Goal: Task Accomplishment & Management: Manage account settings

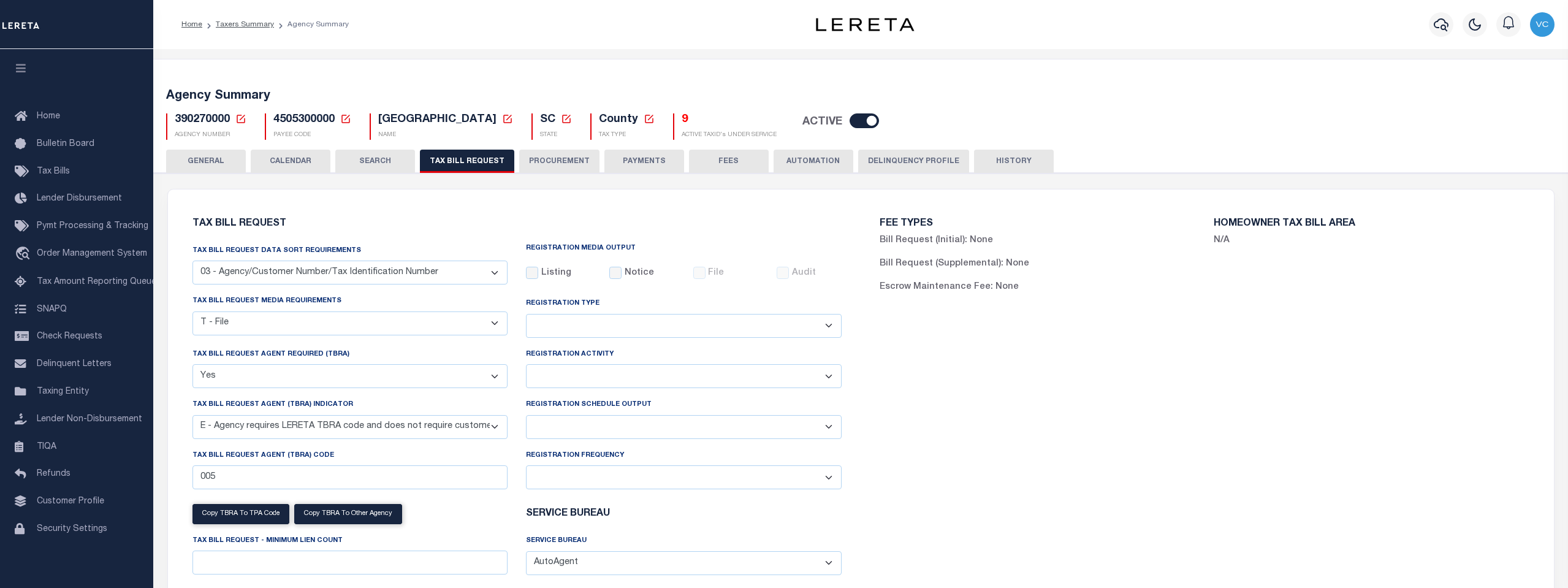
select select "27"
select select "22"
select select "true"
select select "13"
select select
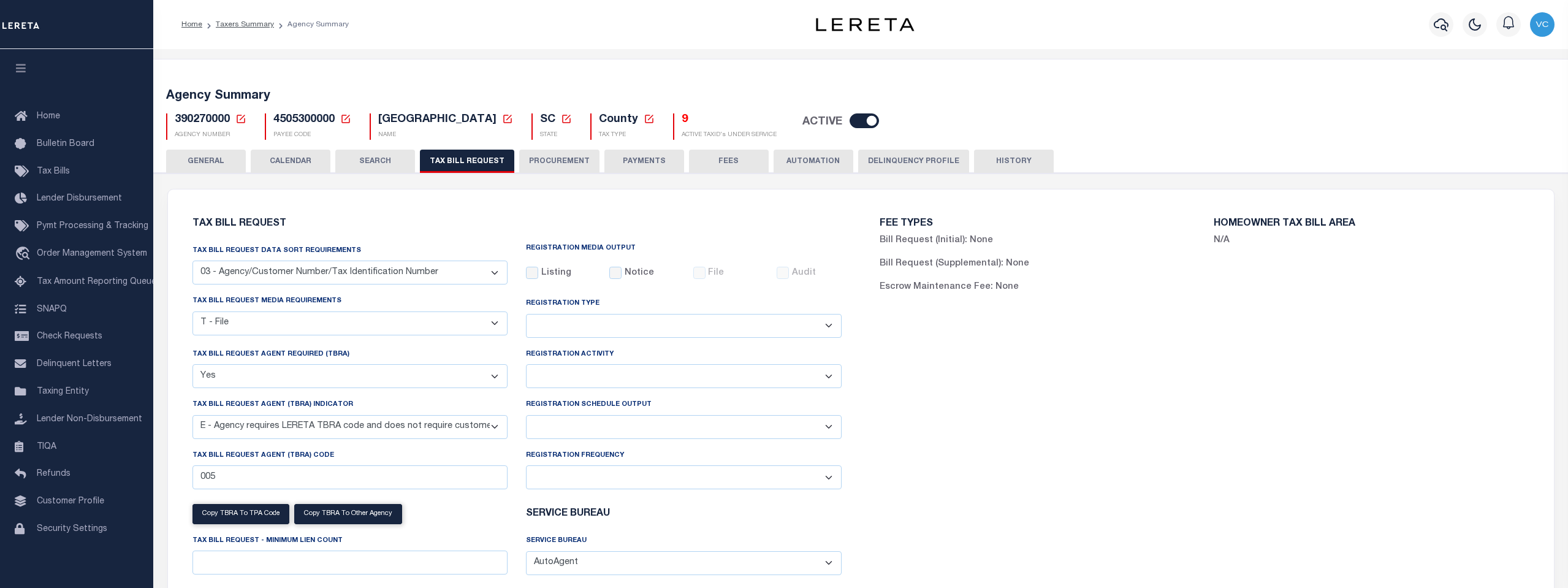
select select "7803021001"
drag, startPoint x: 0, startPoint y: 0, endPoint x: 242, endPoint y: 123, distance: 271.5
click at [242, 123] on icon at bounding box center [241, 118] width 9 height 9
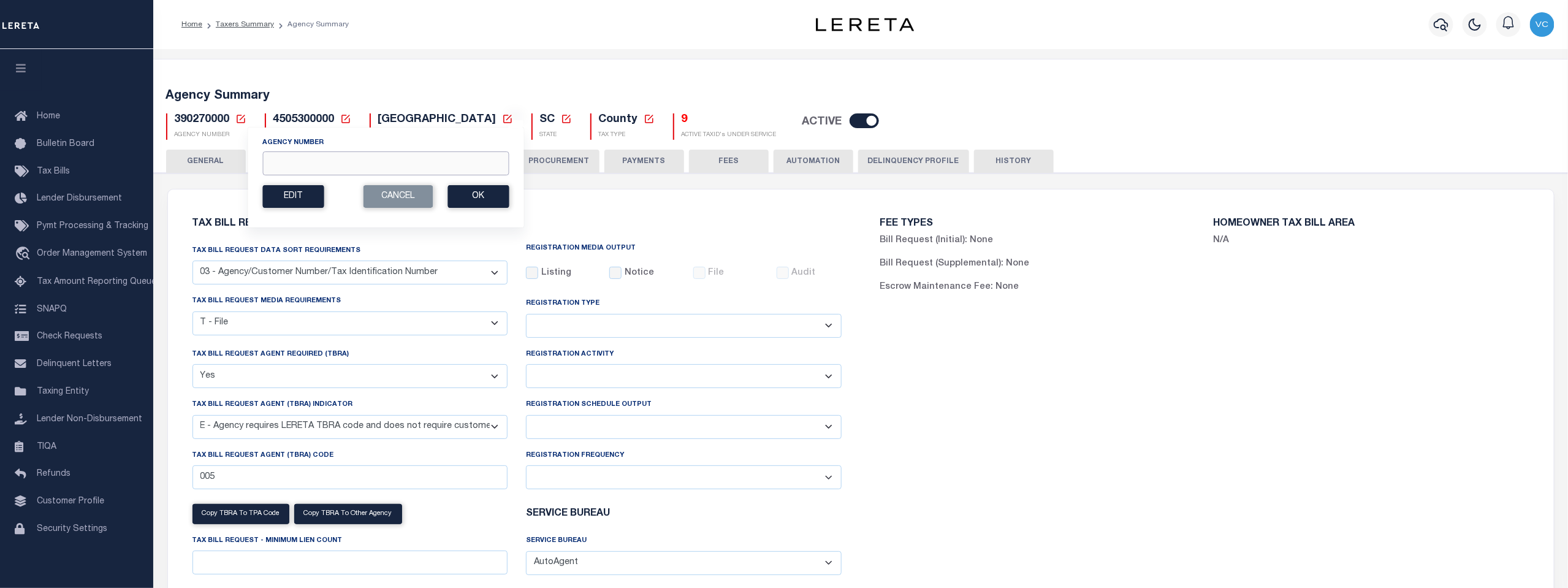
click at [272, 159] on input "Agency Number" at bounding box center [385, 163] width 246 height 24
type input "150460000"
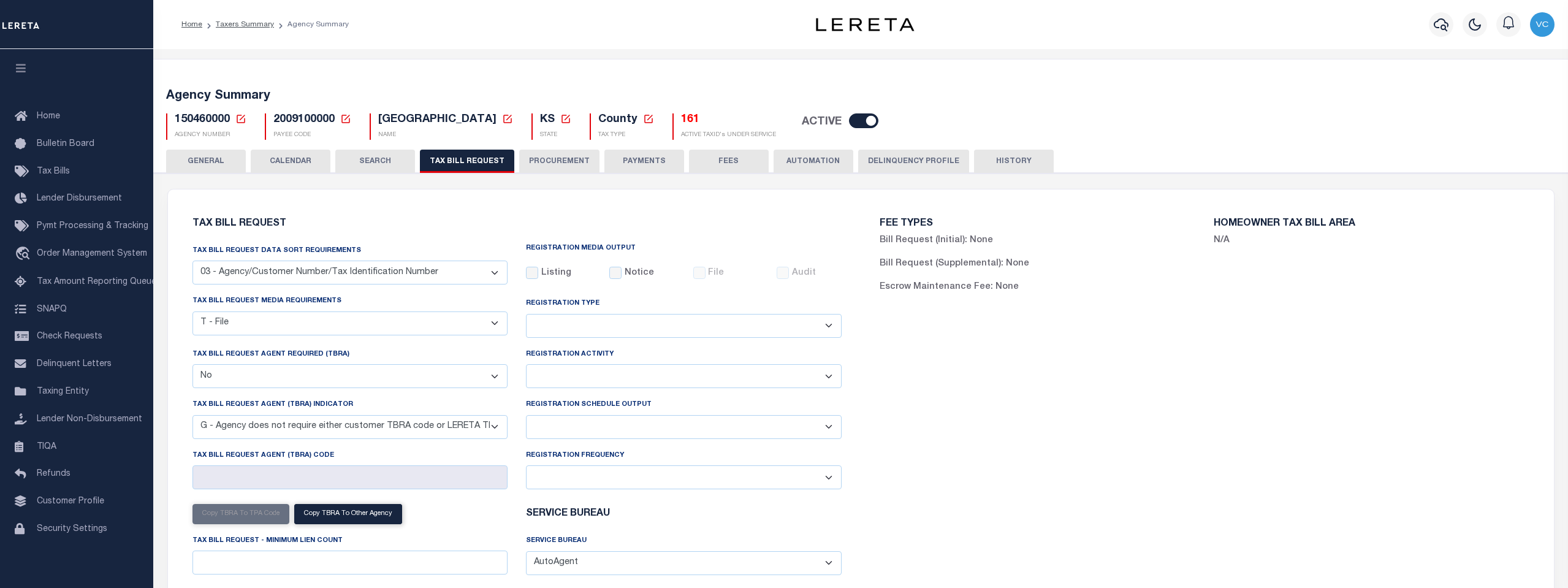
select select "27"
select select "22"
select select "false"
select select "15"
select select
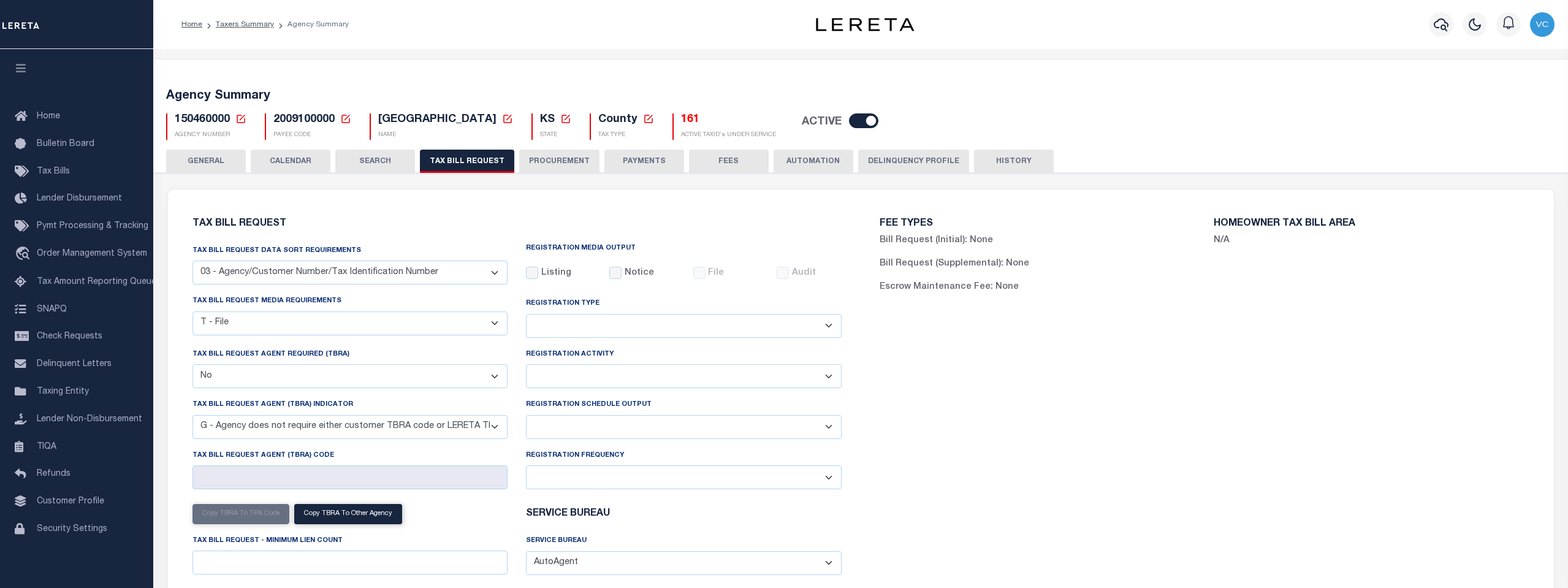
select select "7803021001"
click at [238, 120] on icon at bounding box center [241, 119] width 11 height 11
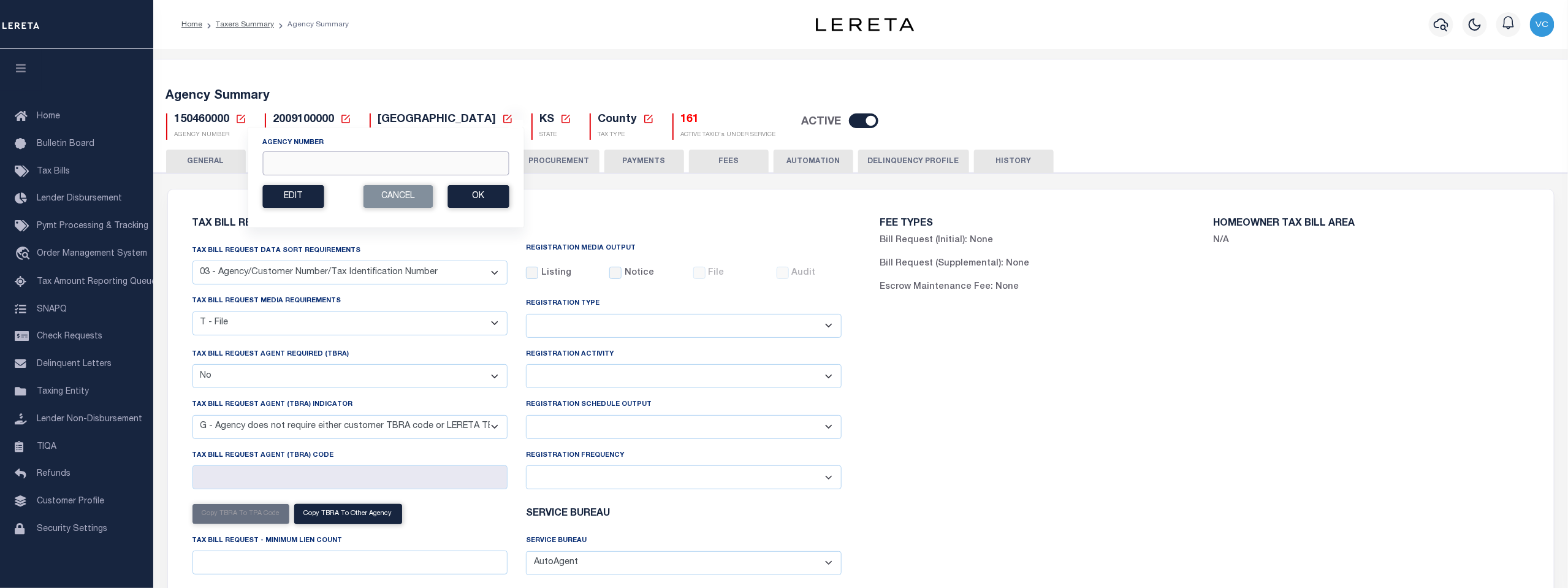
click at [273, 165] on input "Agency Number" at bounding box center [385, 163] width 246 height 24
type input "241100000"
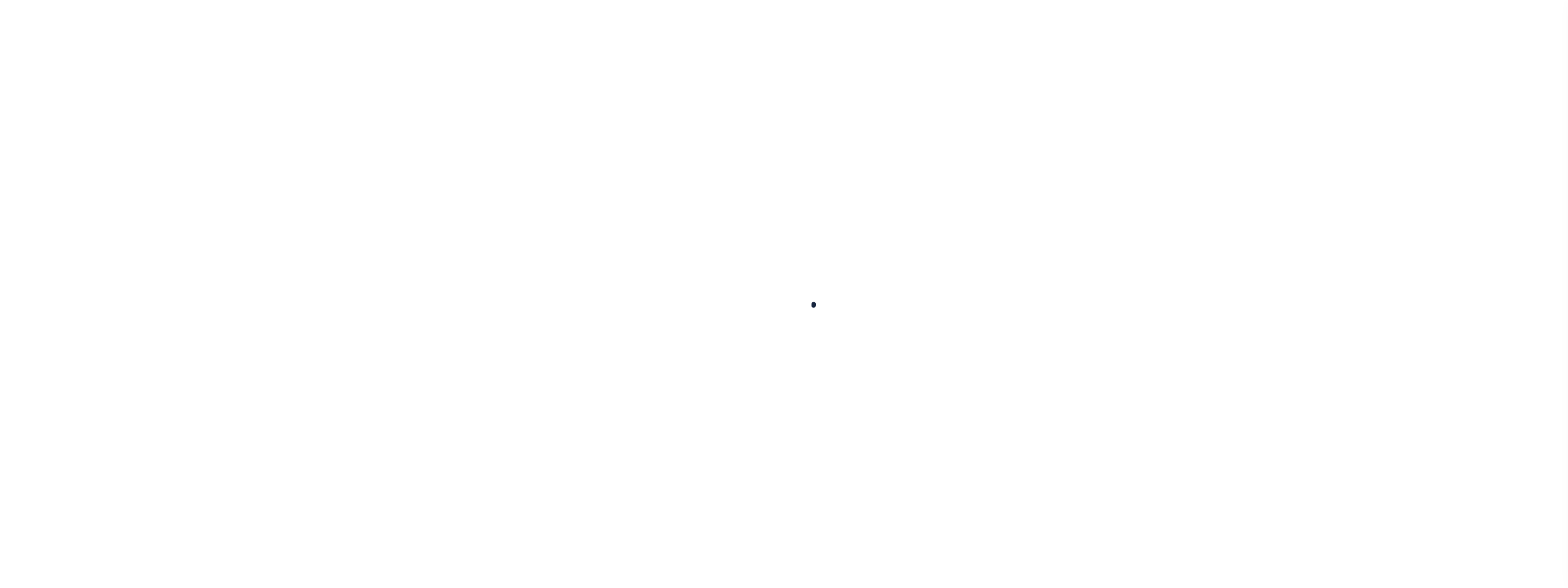
select select
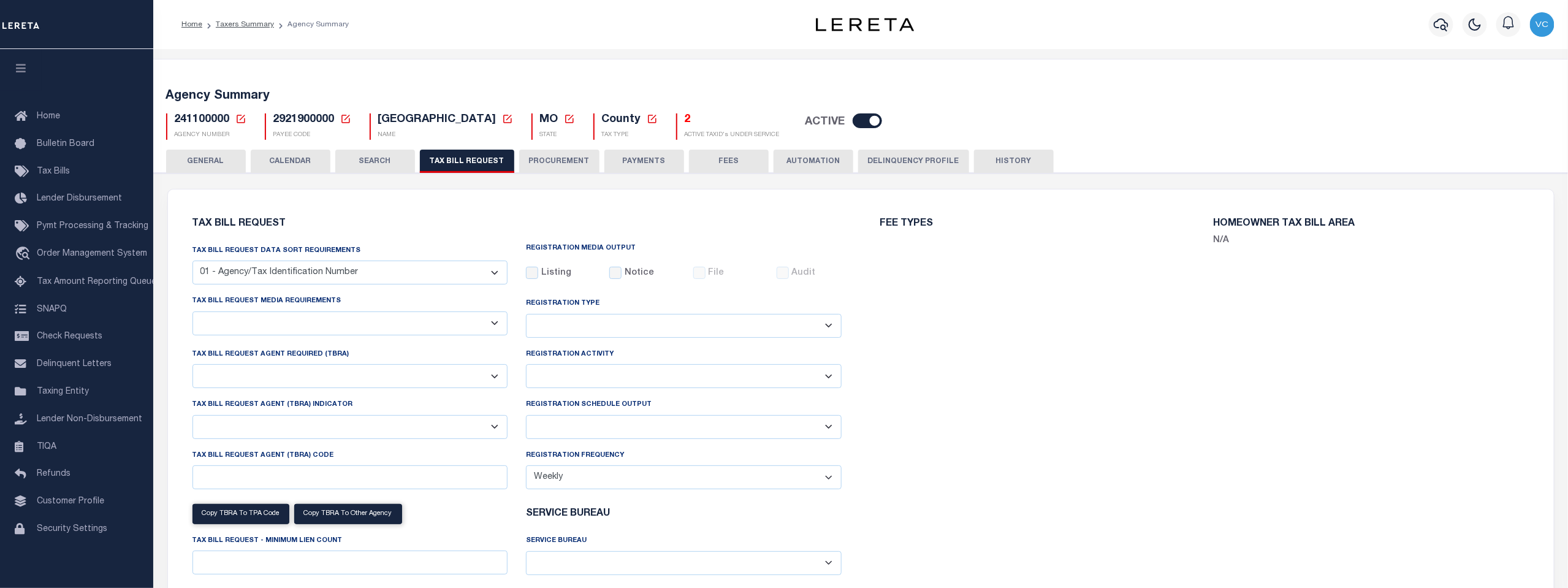
select select "27"
checkbox input "false"
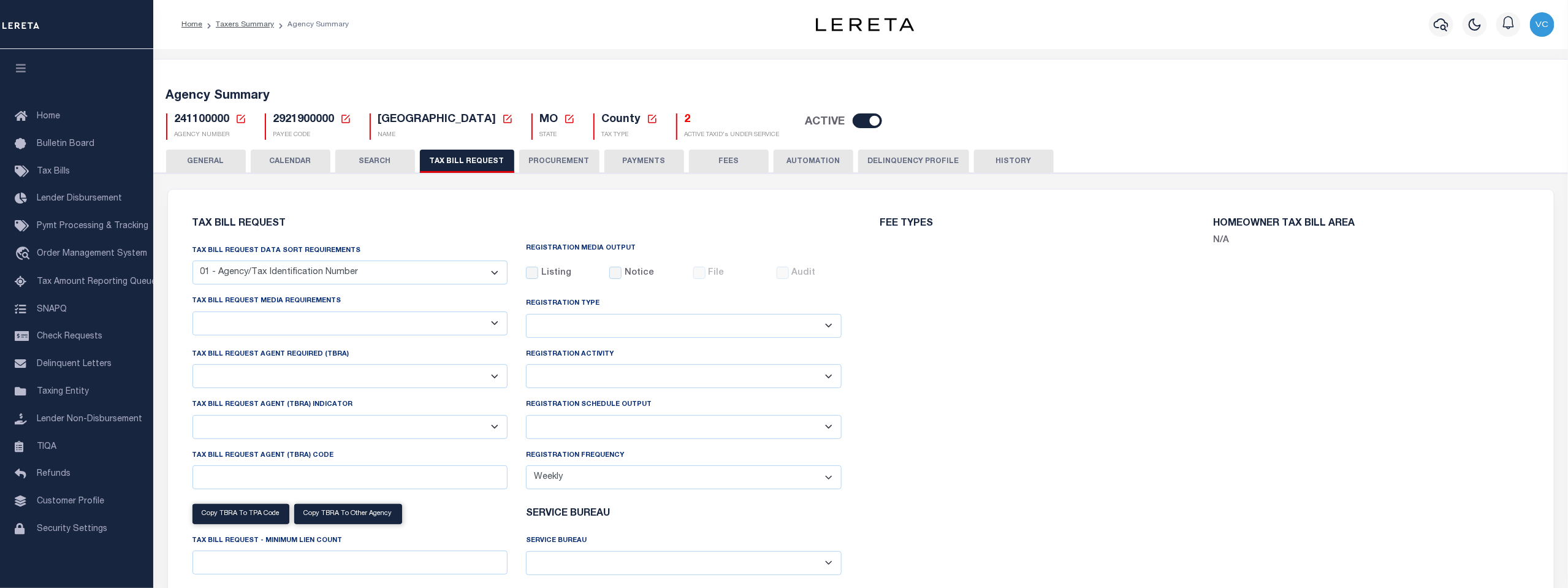
select select "22"
select select "false"
select select
select select "7803021001"
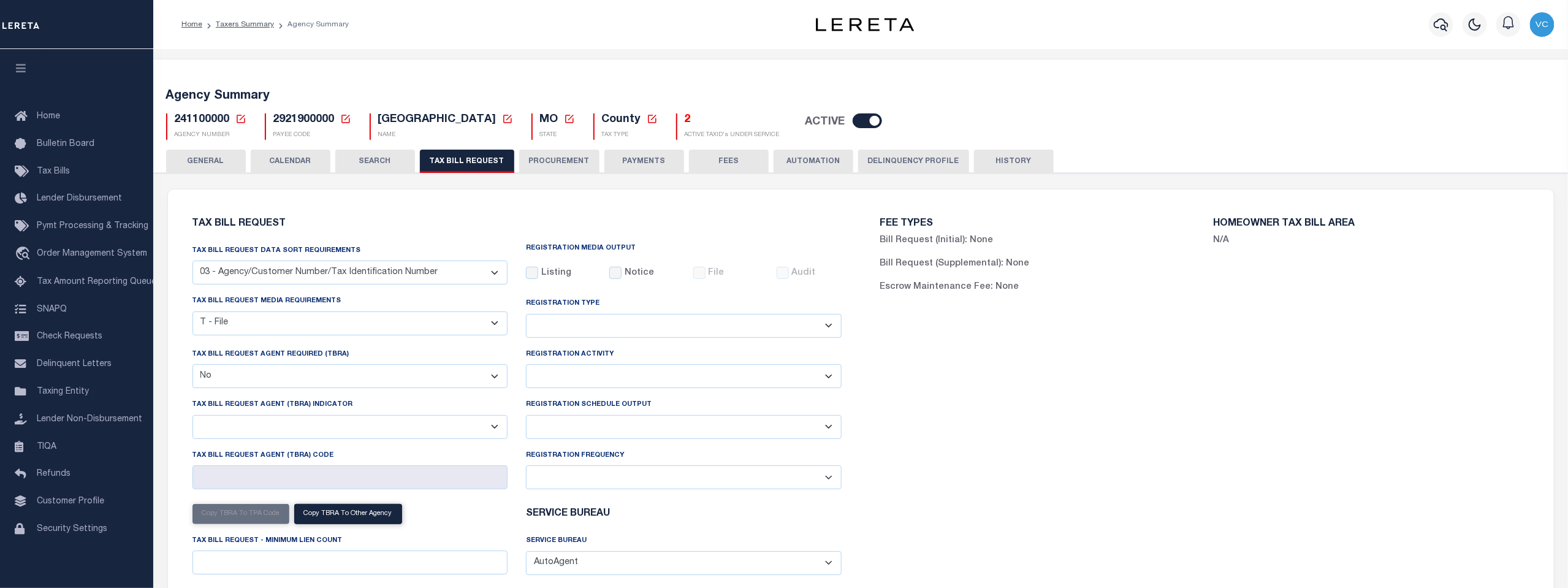
click at [236, 118] on icon at bounding box center [241, 119] width 11 height 11
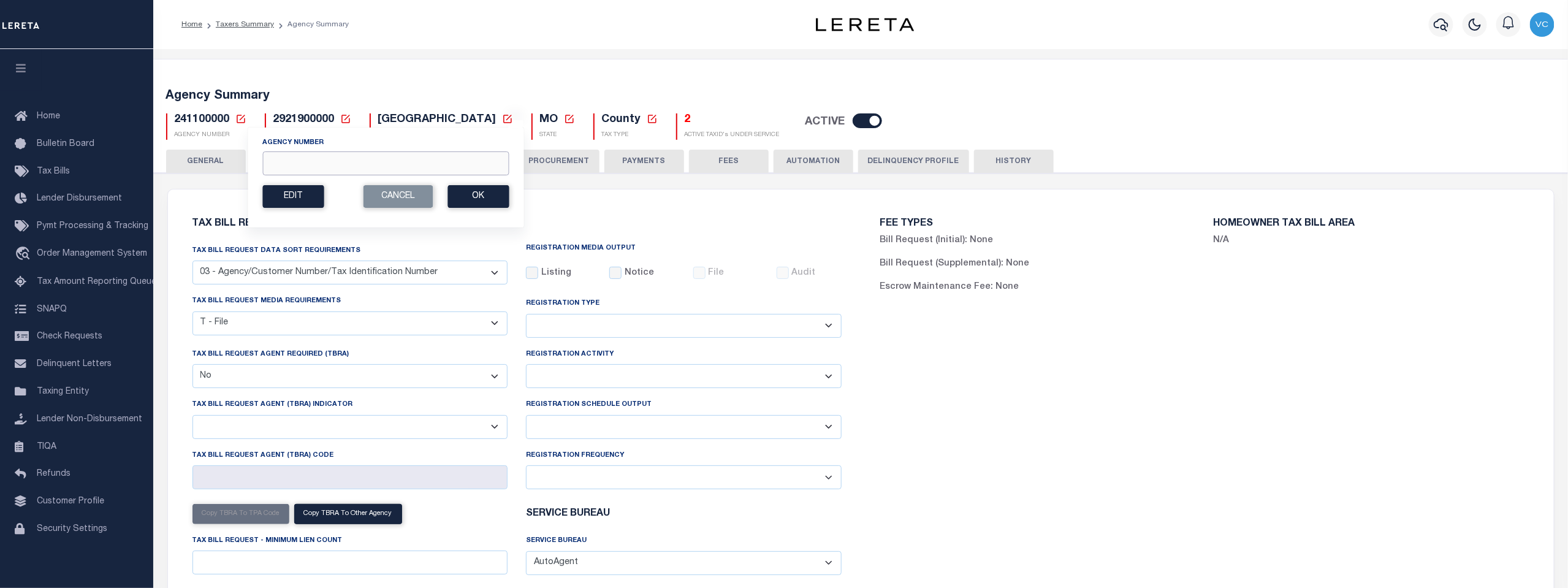
click at [275, 160] on input "Agency Number" at bounding box center [385, 163] width 246 height 24
type input "110220000"
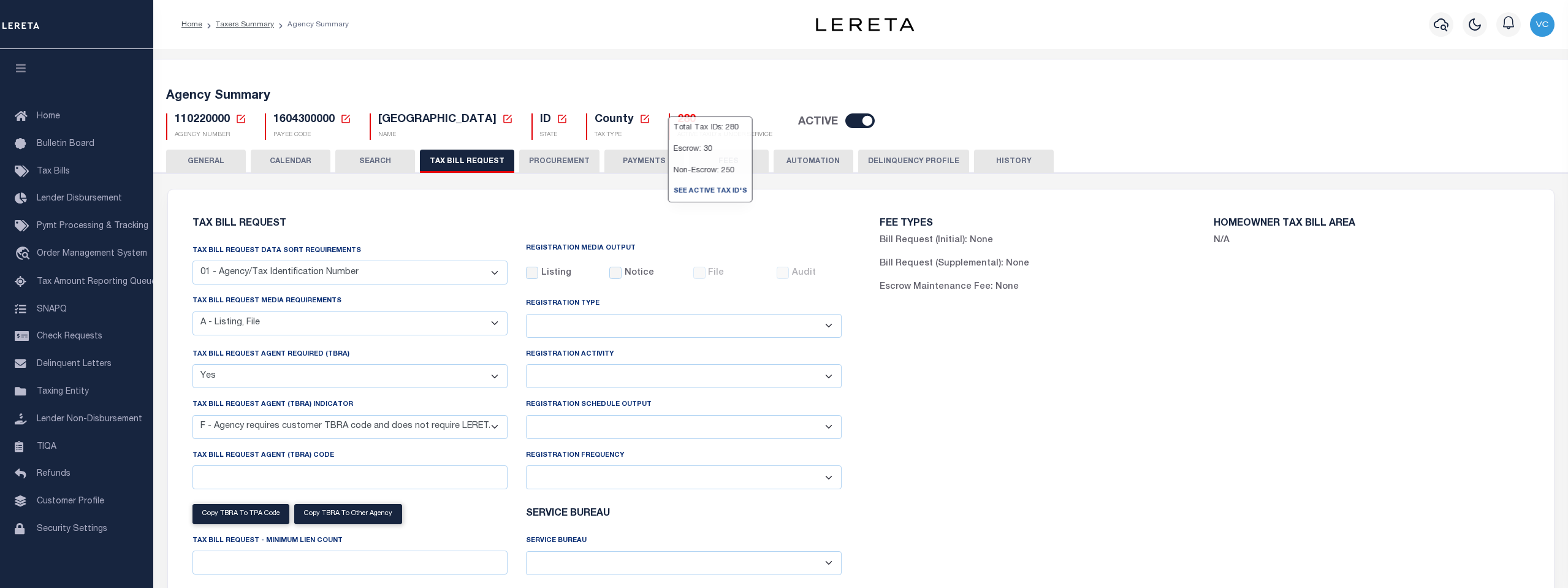
select select "16"
select select "true"
select select "14"
select select
click at [240, 117] on icon at bounding box center [241, 119] width 11 height 11
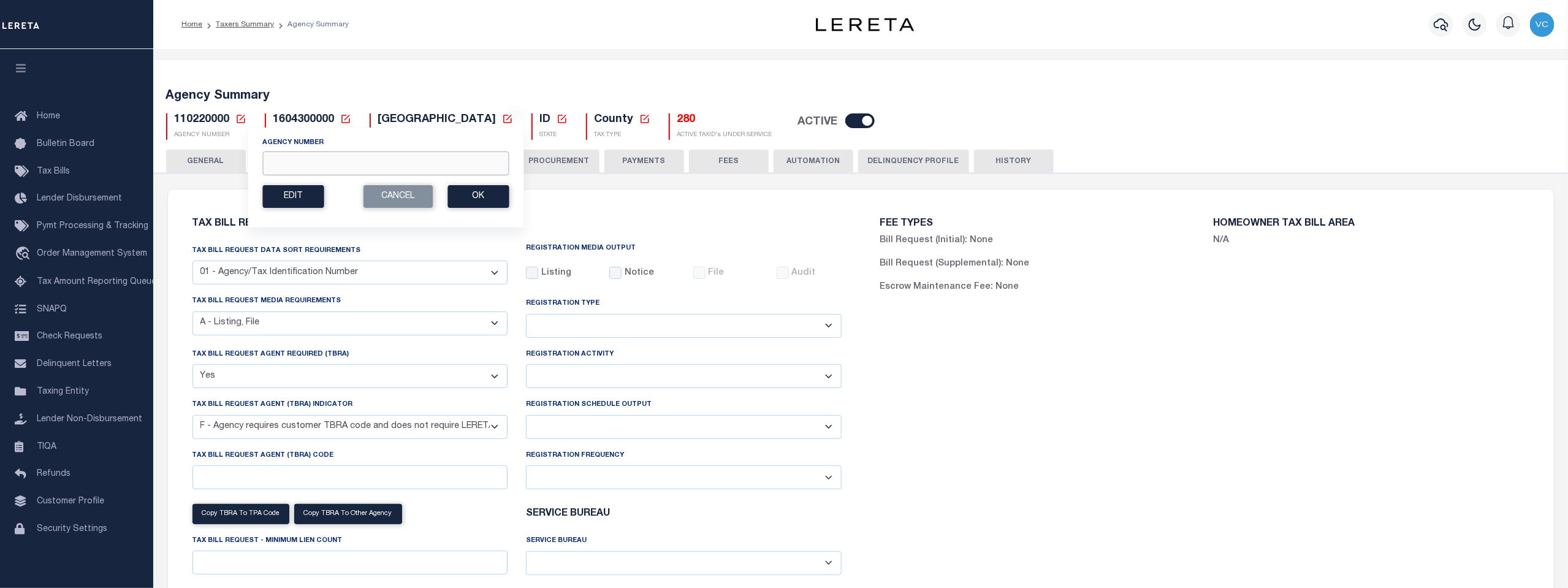
click at [279, 158] on input "Agency Number" at bounding box center [385, 163] width 246 height 24
type input "130700000"
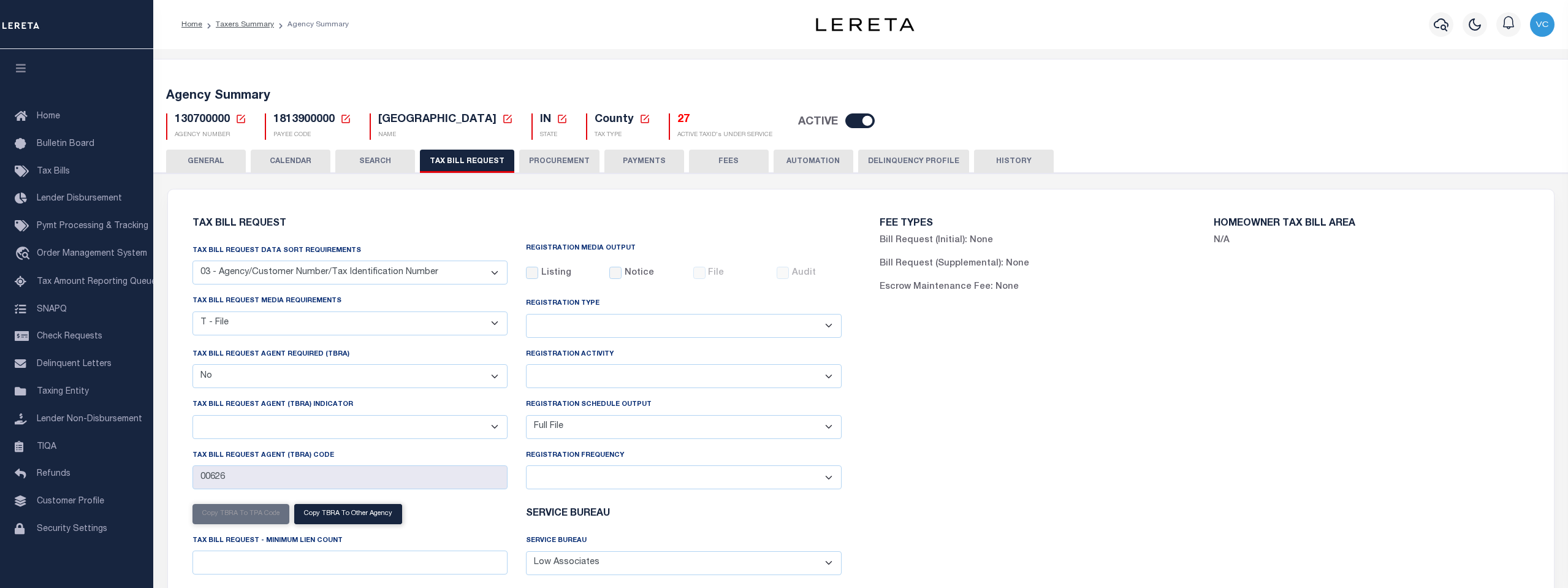
select select "27"
select select "22"
select select "false"
select select "1"
select select
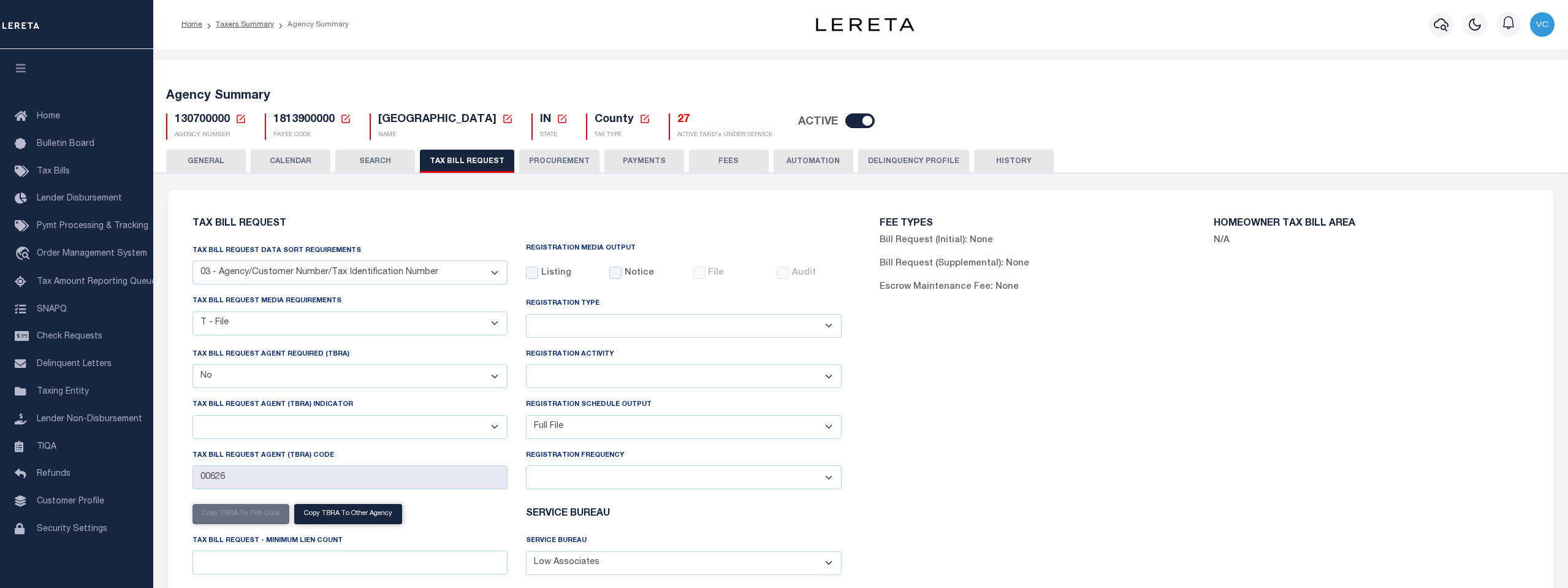
select select "1801743001"
select select "1"
